Goal: Task Accomplishment & Management: Manage account settings

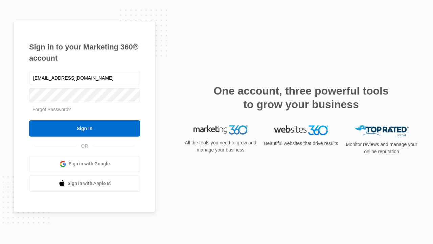
type input "[EMAIL_ADDRESS][DOMAIN_NAME]"
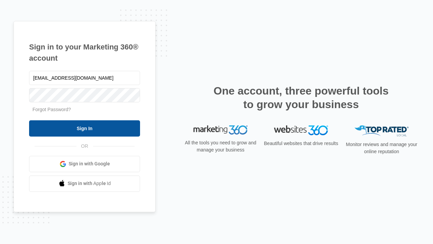
click at [85, 128] on input "Sign In" at bounding box center [84, 128] width 111 height 16
